Goal: Information Seeking & Learning: Learn about a topic

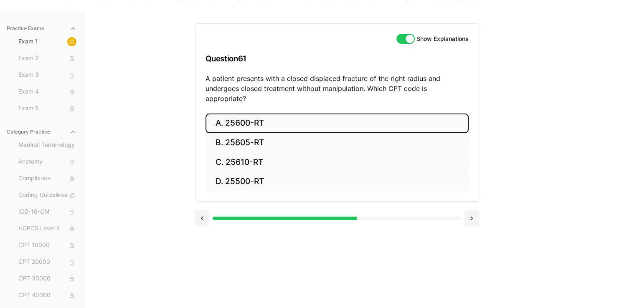
click at [248, 114] on button "A. 25600-RT" at bounding box center [336, 124] width 263 height 20
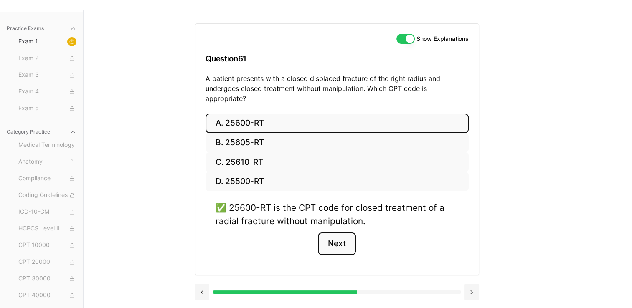
click at [326, 238] on button "Next" at bounding box center [337, 244] width 38 height 23
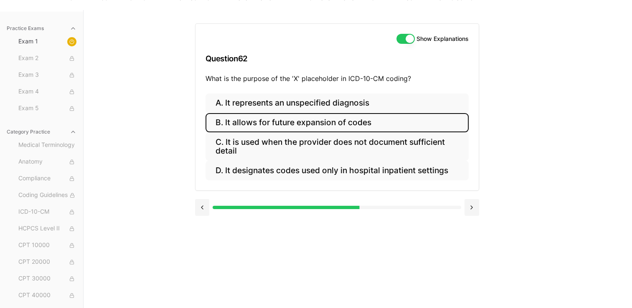
click at [238, 123] on button "B. It allows for future expansion of codes" at bounding box center [336, 123] width 263 height 20
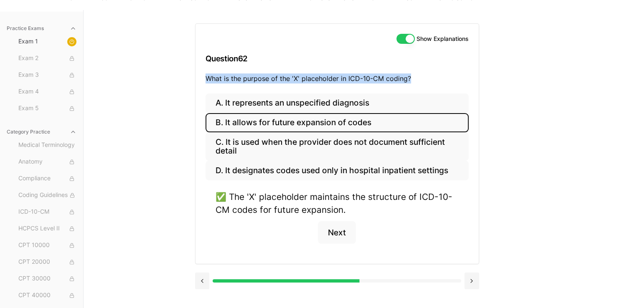
drag, startPoint x: 205, startPoint y: 76, endPoint x: 420, endPoint y: 73, distance: 214.6
click at [420, 73] on div "Show Explanations Question 62 What is the purpose of the 'X' placeholder in ICD…" at bounding box center [336, 59] width 283 height 70
click at [153, 174] on div "Practice Exams Exam 1 Exam 2 Exam 3 Exam 4 Exam 5 Category Practice Medical Ter…" at bounding box center [316, 164] width 632 height 308
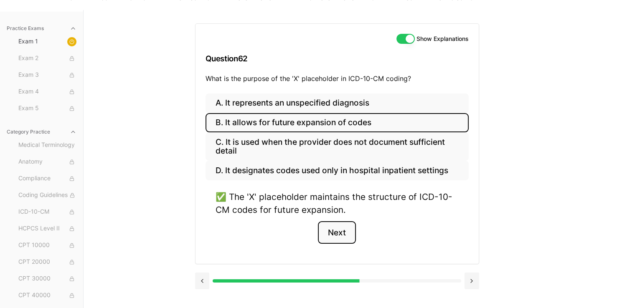
click at [337, 237] on button "Next" at bounding box center [337, 232] width 38 height 23
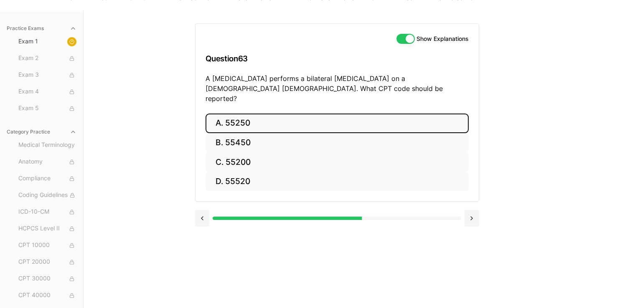
click at [245, 117] on button "A. 55250" at bounding box center [336, 124] width 263 height 20
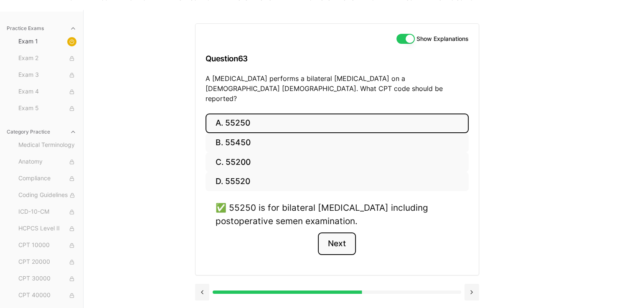
click at [333, 238] on button "Next" at bounding box center [337, 244] width 38 height 23
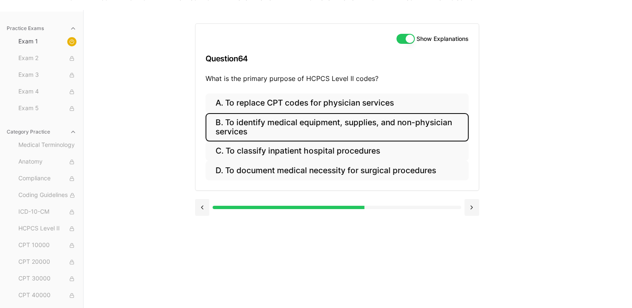
click at [329, 124] on button "B. To identify medical equipment, supplies, and non-physician services" at bounding box center [336, 127] width 263 height 28
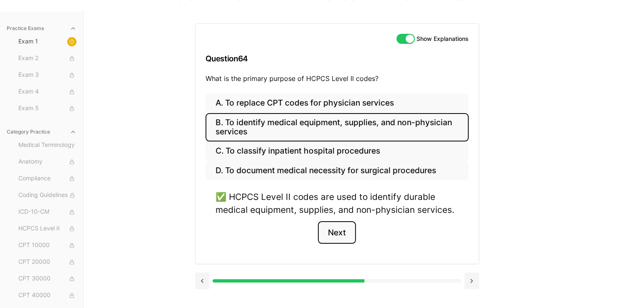
click at [342, 234] on button "Next" at bounding box center [337, 232] width 38 height 23
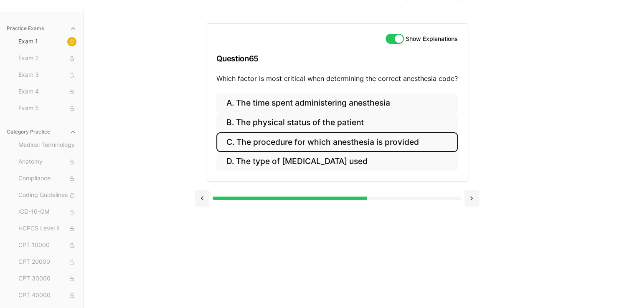
click at [306, 138] on button "C. The procedure for which anesthesia is provided" at bounding box center [336, 142] width 241 height 20
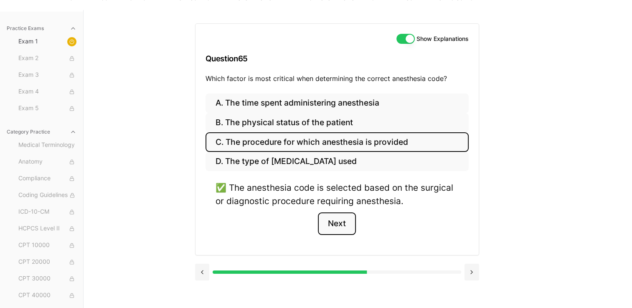
click at [336, 220] on button "Next" at bounding box center [337, 223] width 38 height 23
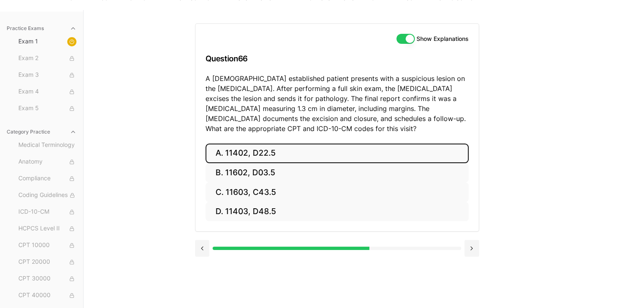
click at [255, 154] on button "A. 11402, D22.5" at bounding box center [336, 154] width 263 height 20
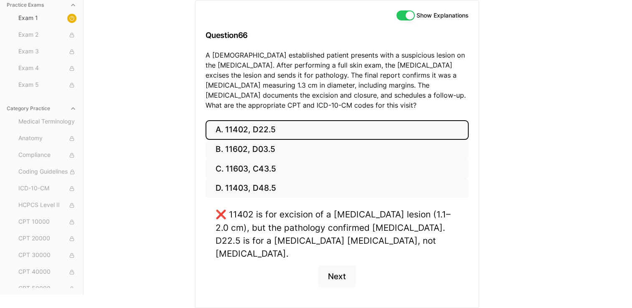
scroll to position [101, 0]
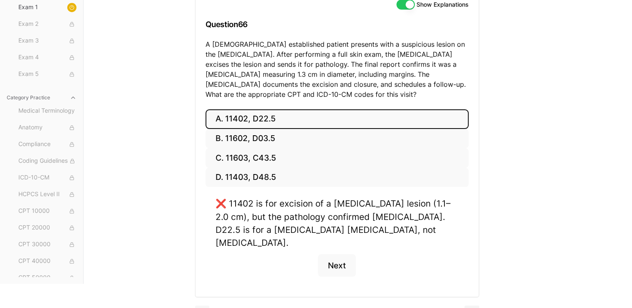
click at [204, 306] on button at bounding box center [202, 314] width 15 height 17
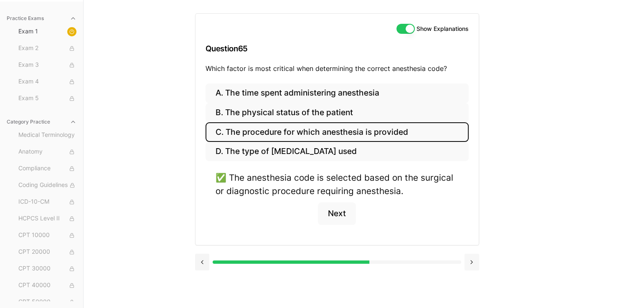
click at [467, 268] on button at bounding box center [471, 262] width 15 height 17
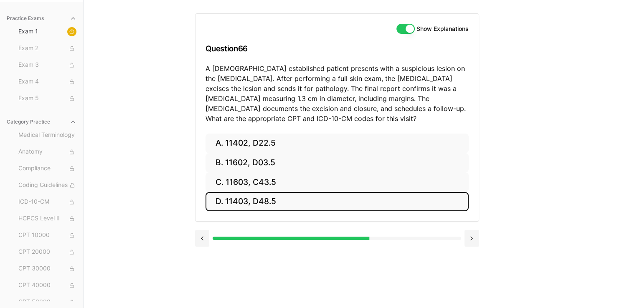
click at [259, 192] on button "D. 11403, D48.5" at bounding box center [336, 202] width 263 height 20
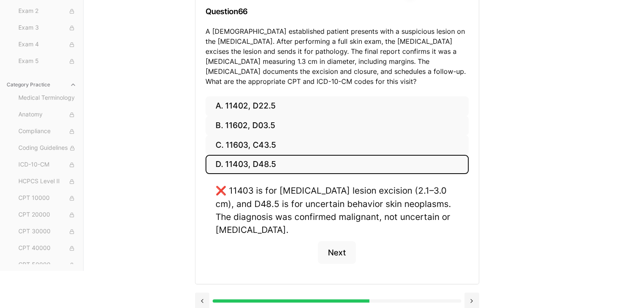
scroll to position [121, 0]
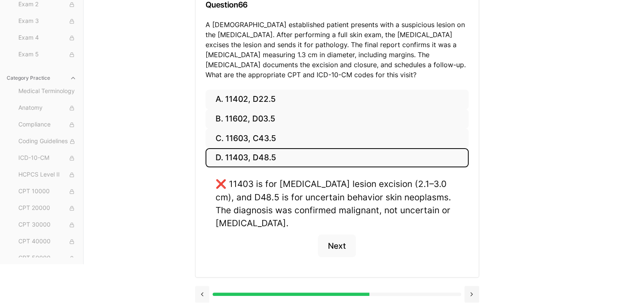
click at [201, 294] on button at bounding box center [202, 294] width 15 height 17
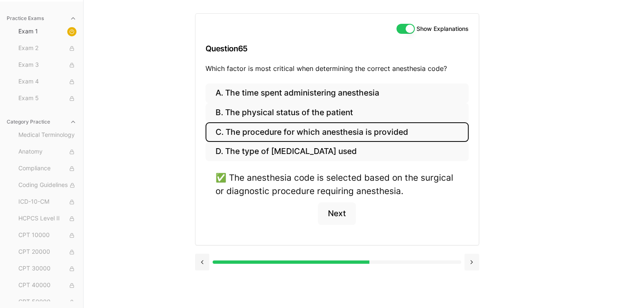
click at [475, 260] on button at bounding box center [471, 262] width 15 height 17
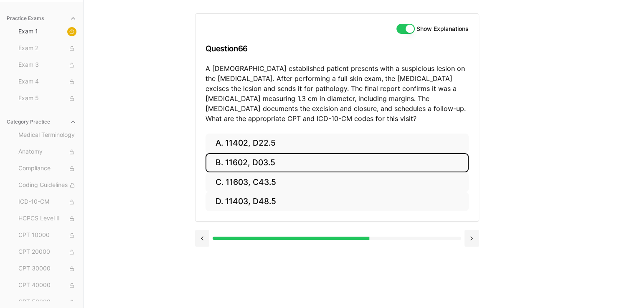
click at [261, 159] on button "B. 11602, D03.5" at bounding box center [336, 163] width 263 height 20
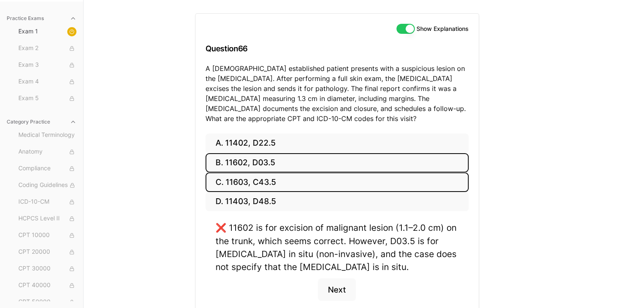
click at [262, 187] on button "C. 11603, C43.5" at bounding box center [336, 182] width 263 height 20
